Goal: Information Seeking & Learning: Understand process/instructions

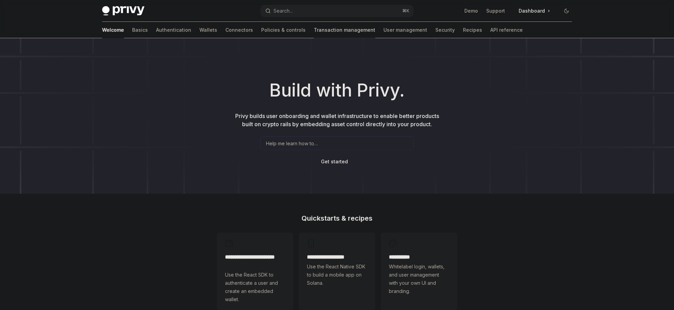
click at [314, 33] on link "Transaction management" at bounding box center [344, 30] width 61 height 16
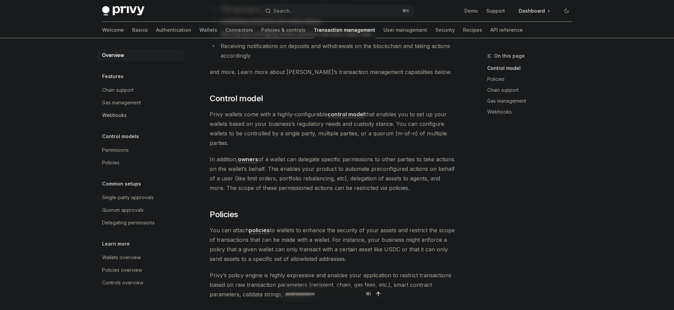
scroll to position [30, 0]
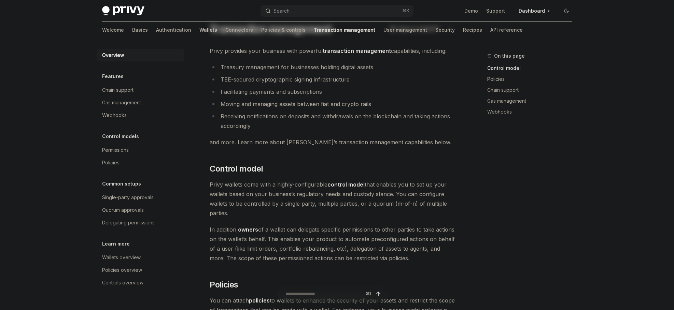
click at [199, 34] on link "Wallets" at bounding box center [208, 30] width 18 height 16
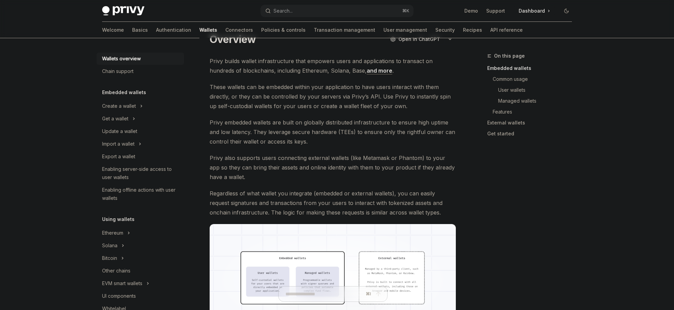
scroll to position [169, 0]
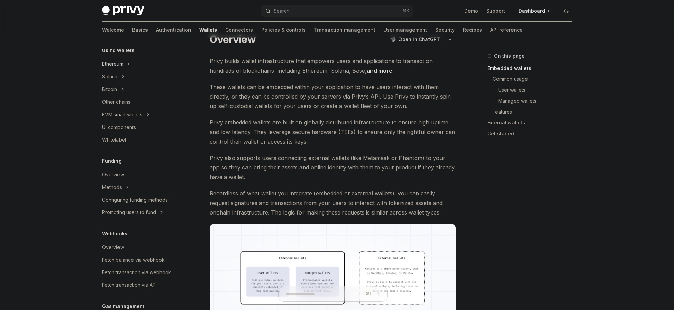
click at [120, 63] on div "Ethereum" at bounding box center [112, 64] width 21 height 8
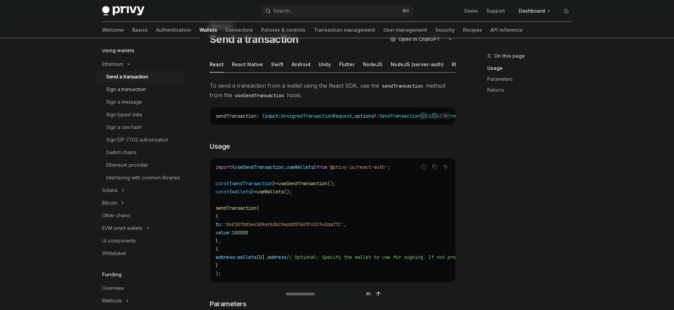
click at [128, 87] on div "Sign a transaction" at bounding box center [126, 89] width 40 height 8
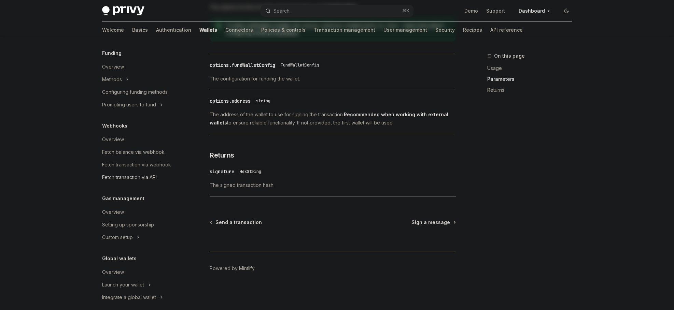
scroll to position [406, 0]
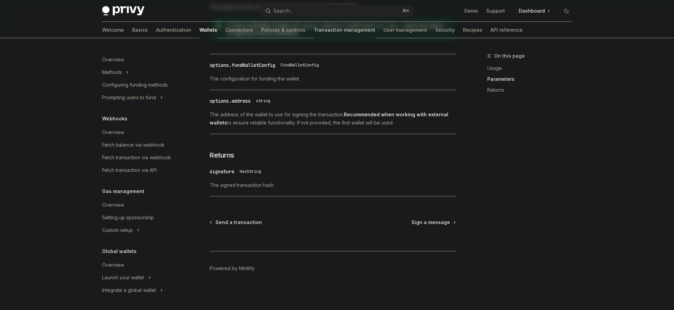
click at [314, 28] on link "Transaction management" at bounding box center [344, 30] width 61 height 16
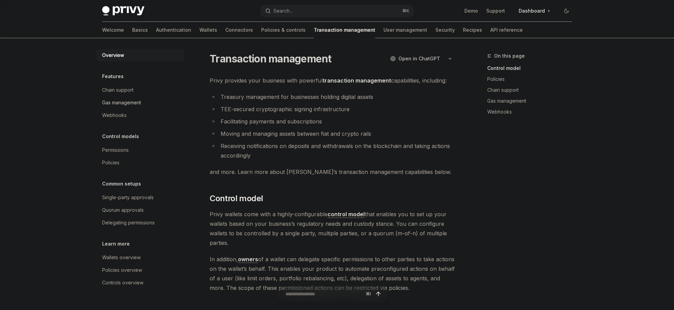
click at [124, 101] on div "Gas management" at bounding box center [121, 103] width 39 height 8
type textarea "*"
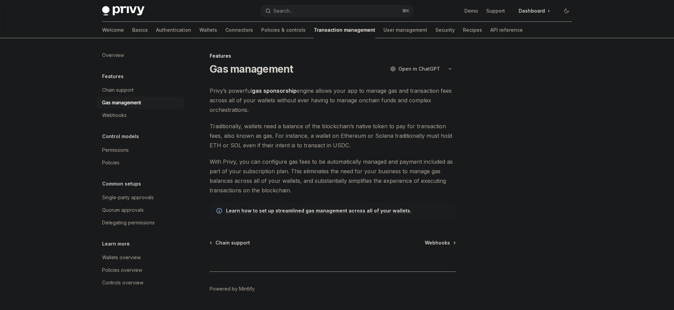
scroll to position [20, 0]
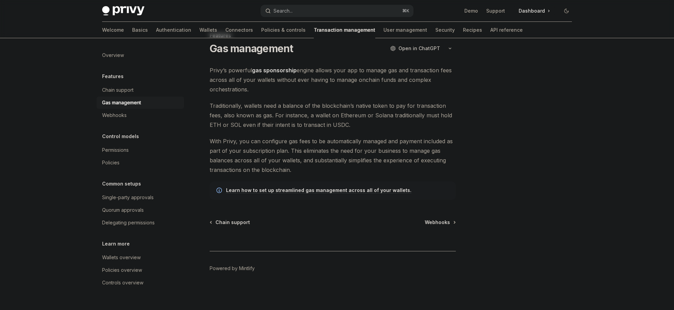
click at [331, 9] on button "Search... ⌘ K" at bounding box center [337, 11] width 153 height 12
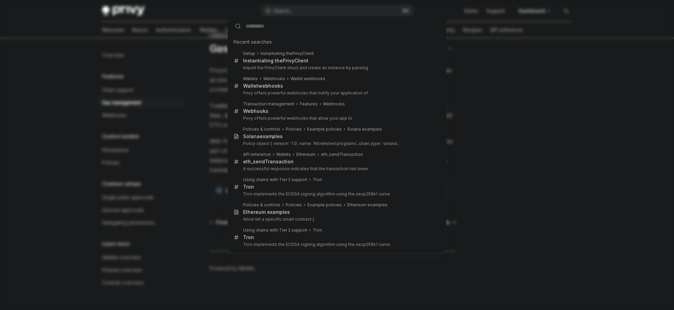
type input "**********"
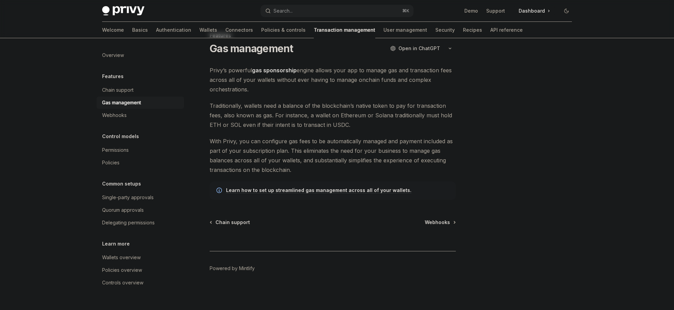
type textarea "*"
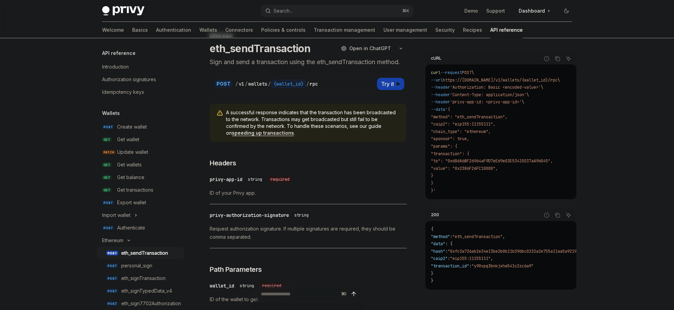
scroll to position [38, 0]
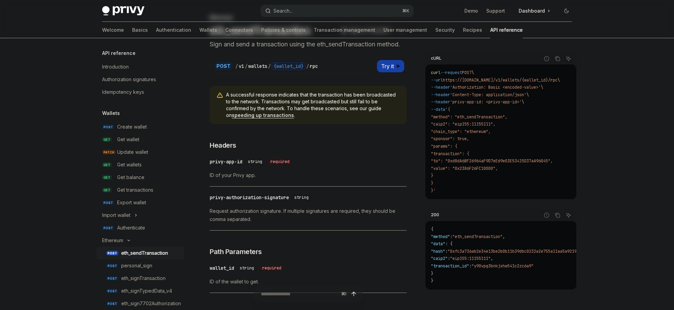
click at [319, 8] on button "Search... ⌘ K" at bounding box center [337, 11] width 153 height 12
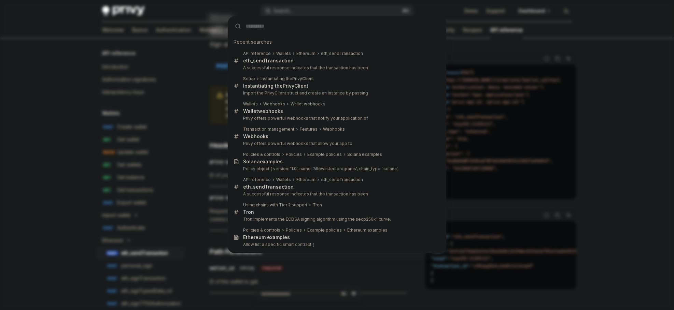
type input "**********"
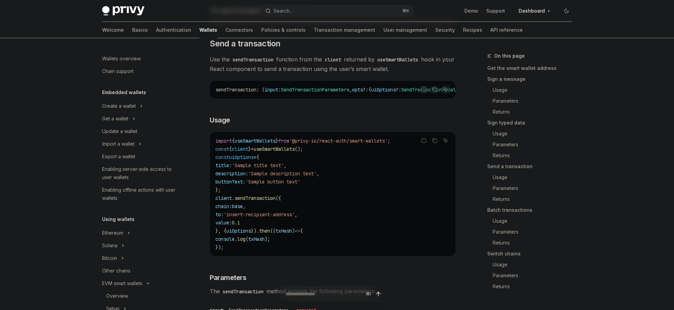
scroll to position [148, 0]
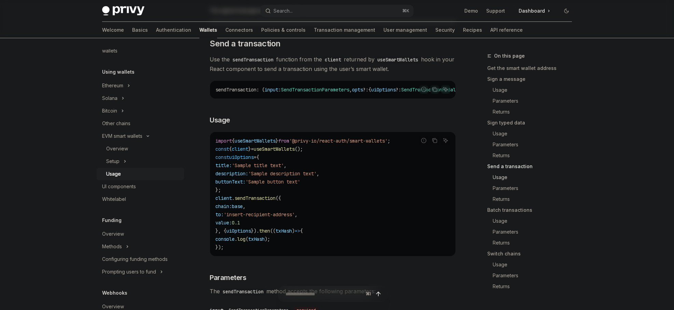
click at [497, 177] on link "Usage" at bounding box center [532, 177] width 90 height 11
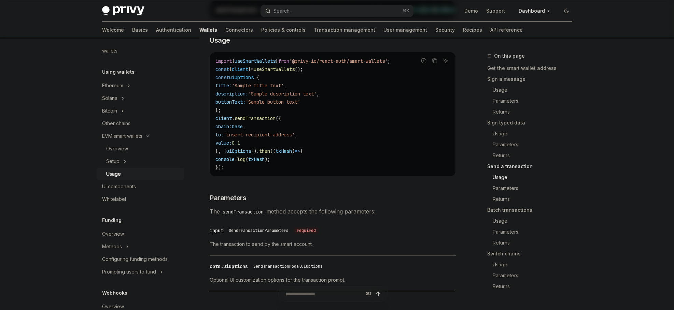
scroll to position [1194, 0]
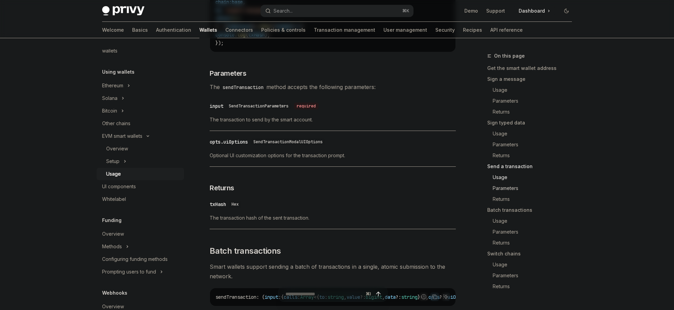
click at [514, 190] on link "Parameters" at bounding box center [532, 188] width 90 height 11
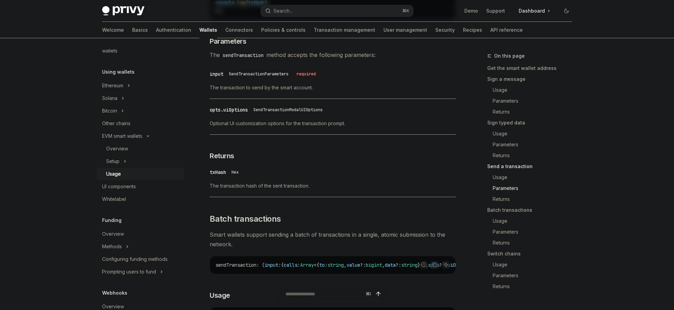
scroll to position [1227, 0]
click at [232, 112] on div "opts.uiOptions" at bounding box center [229, 109] width 38 height 7
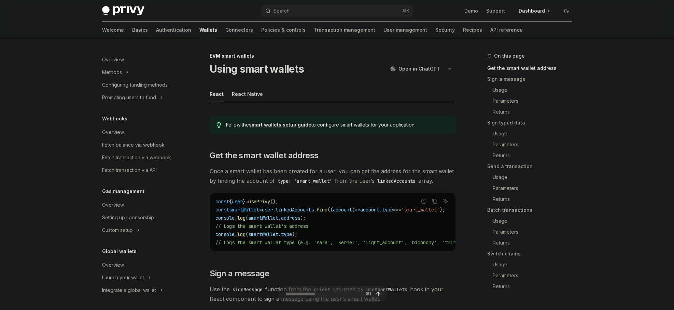
click at [280, 125] on link "smart wallets setup guide" at bounding box center [280, 125] width 63 height 6
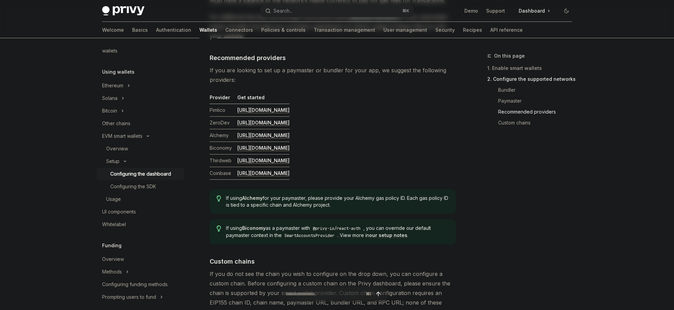
scroll to position [897, 0]
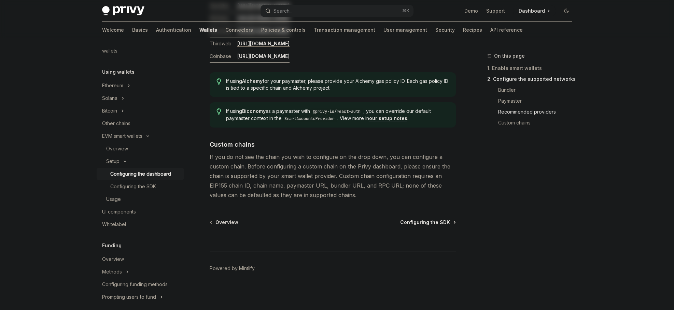
click at [437, 223] on span "Configuring the SDK" at bounding box center [425, 222] width 50 height 7
type textarea "*"
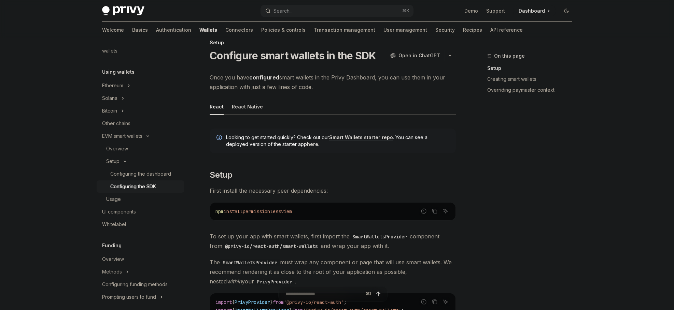
scroll to position [163, 0]
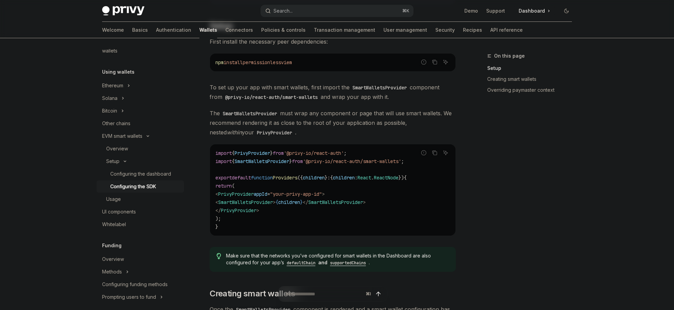
click at [316, 6] on button "Search... ⌘ K" at bounding box center [337, 11] width 153 height 12
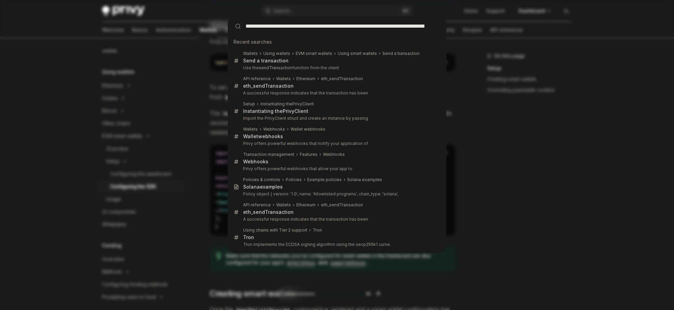
scroll to position [0, 53]
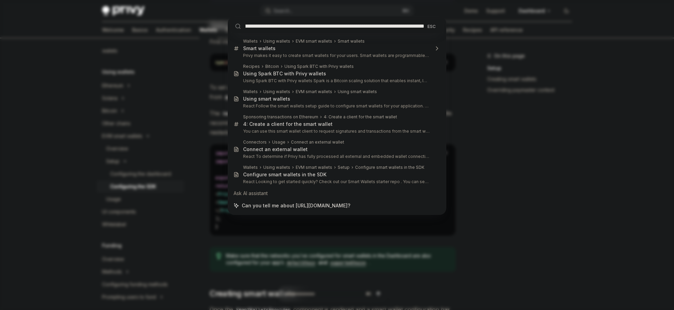
type input "**********"
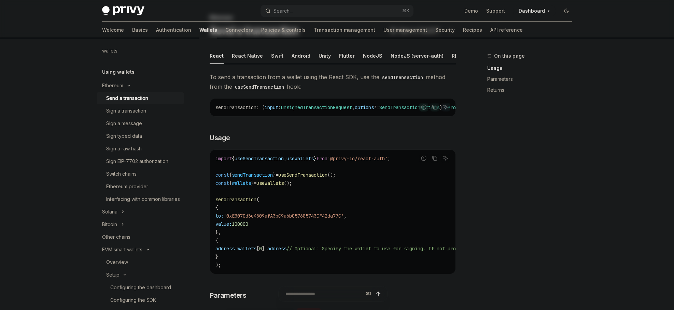
scroll to position [51, 0]
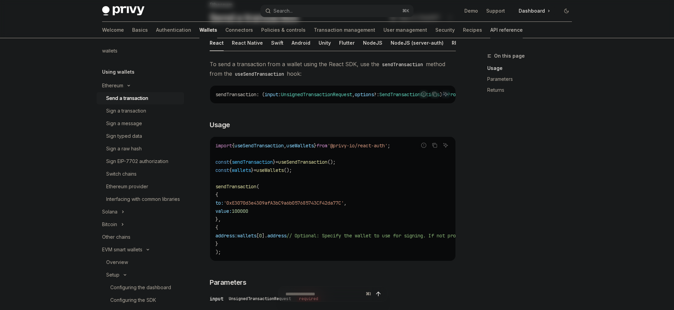
click at [490, 31] on link "API reference" at bounding box center [506, 30] width 32 height 16
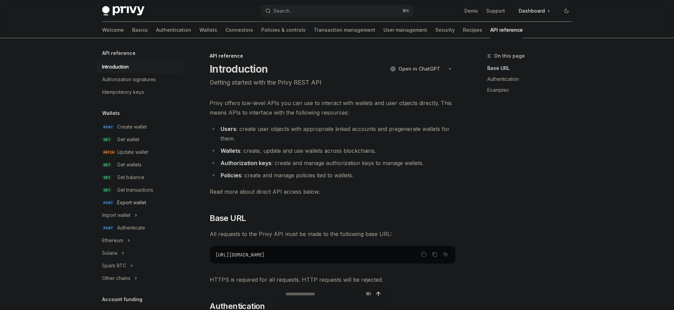
scroll to position [20, 0]
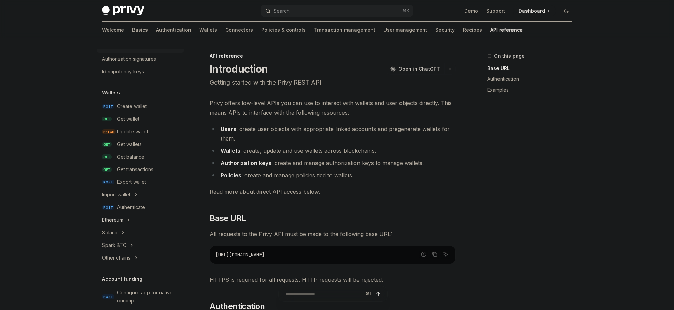
click at [129, 218] on icon "Toggle Ethereum section" at bounding box center [128, 220] width 3 height 8
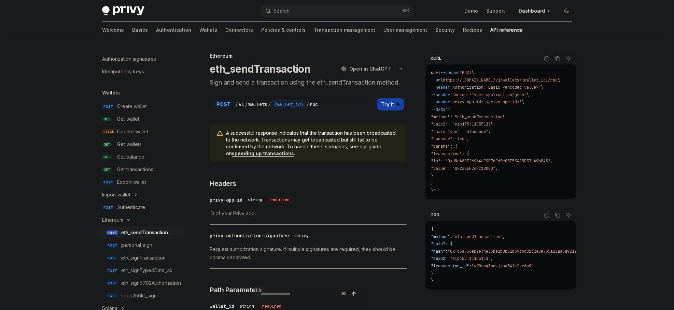
scroll to position [48, 0]
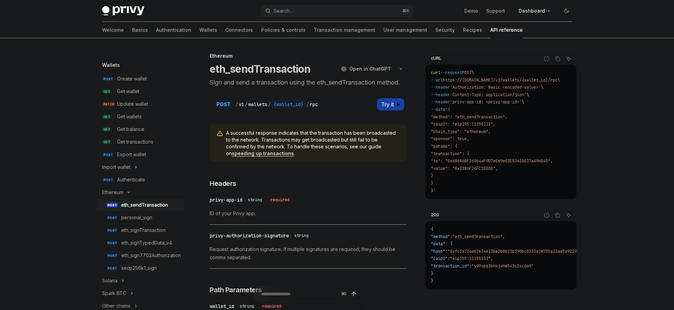
click at [154, 208] on div "eth_sendTransaction" at bounding box center [144, 205] width 47 height 8
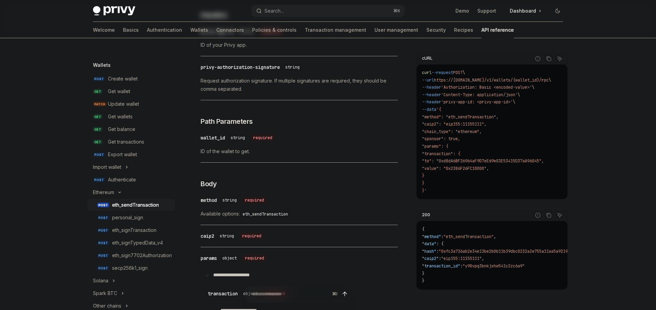
scroll to position [0, 0]
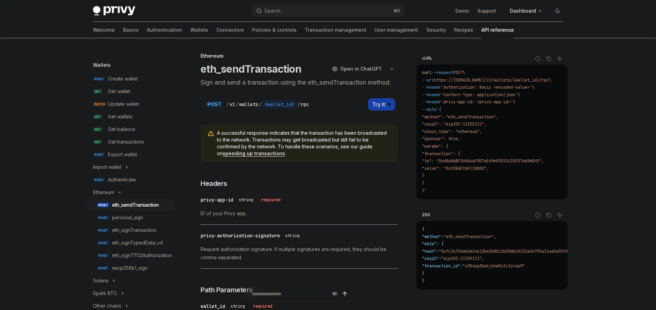
click at [266, 153] on link "speeding up transactions" at bounding box center [254, 154] width 62 height 6
type textarea "*"
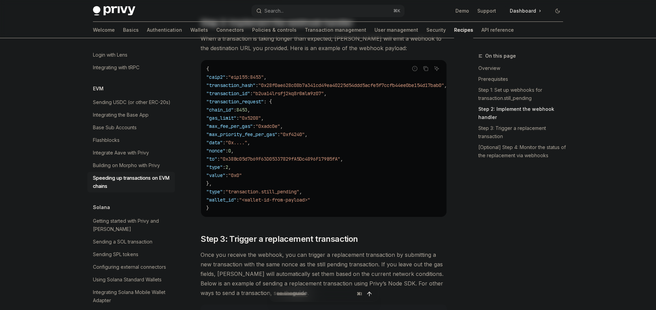
scroll to position [242, 0]
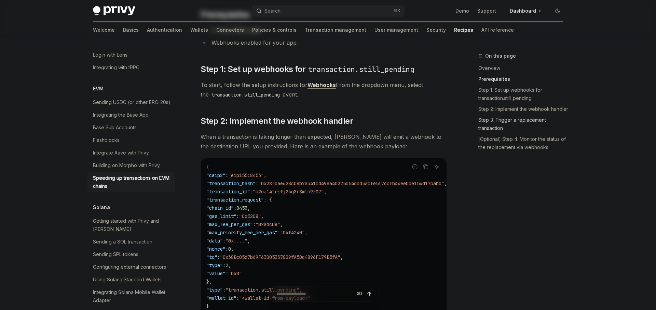
click at [499, 128] on link "Step 3: Trigger a replacement transaction" at bounding box center [523, 124] width 90 height 19
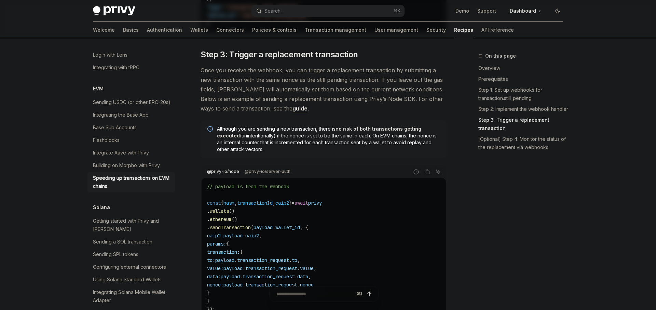
scroll to position [544, 0]
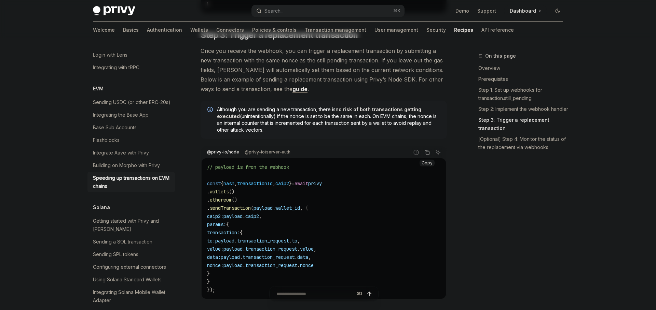
click at [427, 155] on icon "Copy the contents from the code block" at bounding box center [426, 152] width 5 height 5
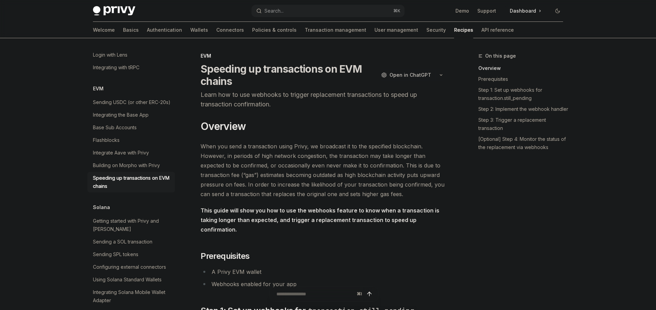
click at [442, 74] on icon "button" at bounding box center [441, 75] width 8 height 3
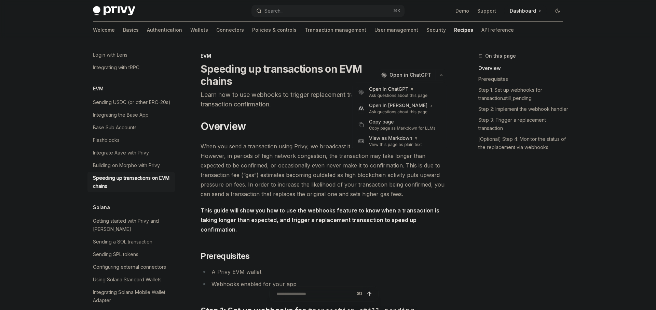
click at [398, 107] on div "Open in [PERSON_NAME]" at bounding box center [401, 105] width 64 height 7
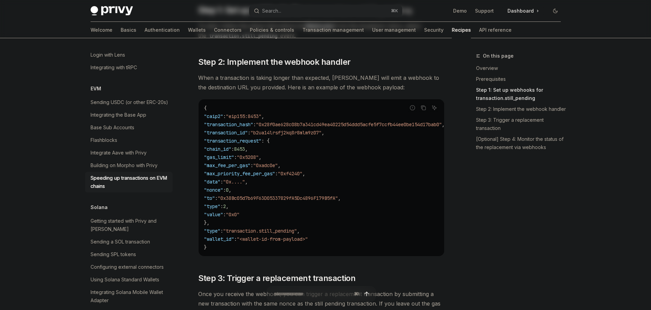
scroll to position [1008, 0]
